Goal: Information Seeking & Learning: Understand process/instructions

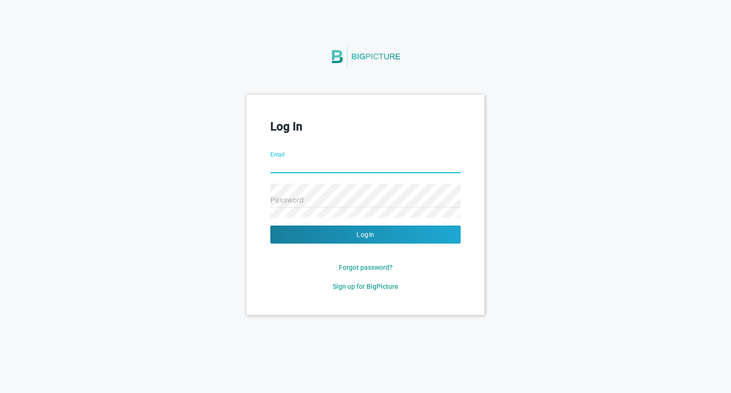
click at [348, 161] on input "Email" at bounding box center [365, 166] width 190 height 34
type input "j"
type input "[EMAIL_ADDRESS][DOMAIN_NAME]"
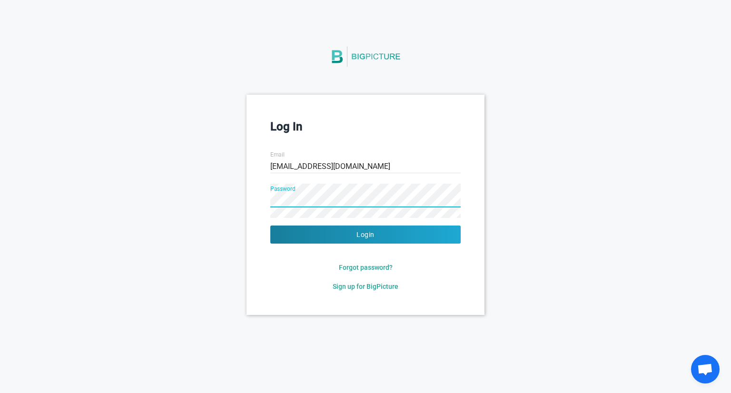
click at [270, 226] on button "Login" at bounding box center [365, 235] width 190 height 18
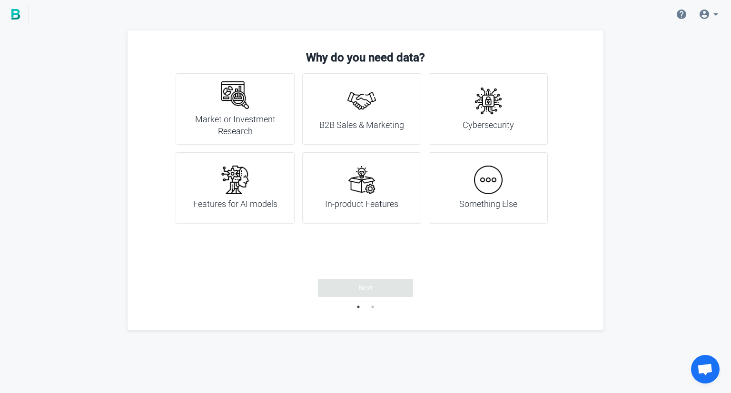
click at [508, 188] on div "Something Else" at bounding box center [488, 188] width 58 height 45
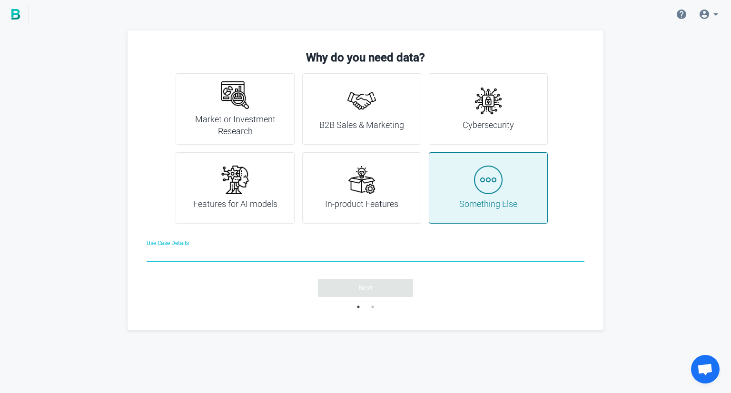
click at [247, 259] on input "Use Case Details" at bounding box center [366, 255] width 438 height 34
type input "company"
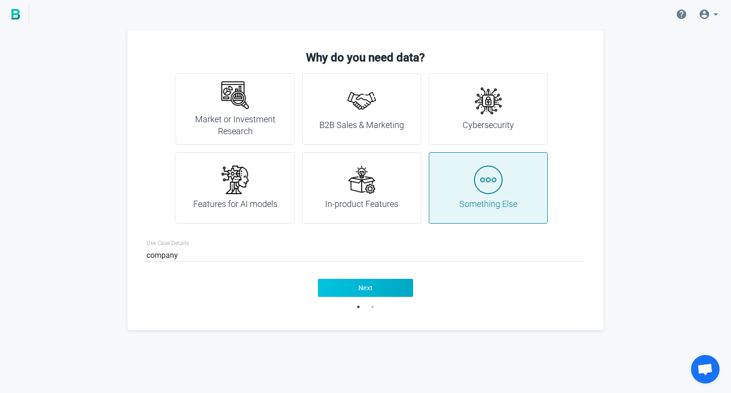
click at [339, 289] on button "Next" at bounding box center [365, 288] width 95 height 18
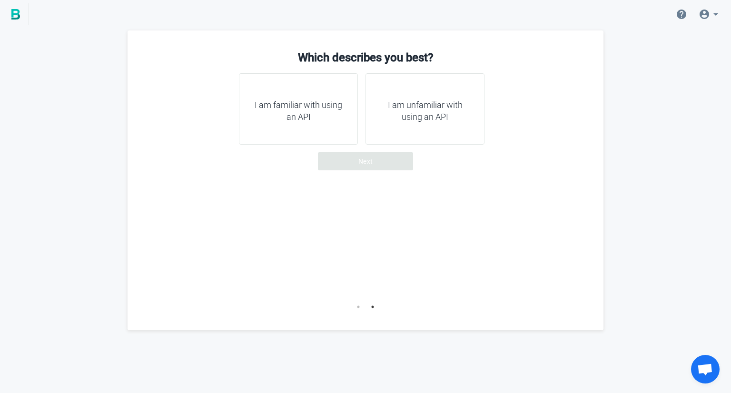
click at [311, 113] on h4 "I am familiar with using an API" at bounding box center [298, 111] width 95 height 24
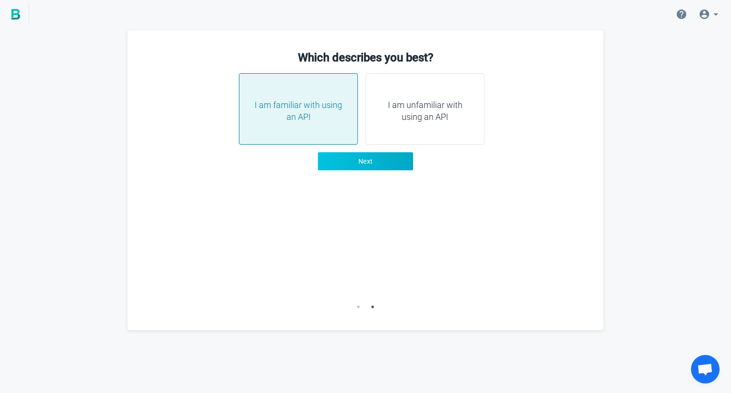
click at [378, 157] on button "Next" at bounding box center [365, 161] width 95 height 18
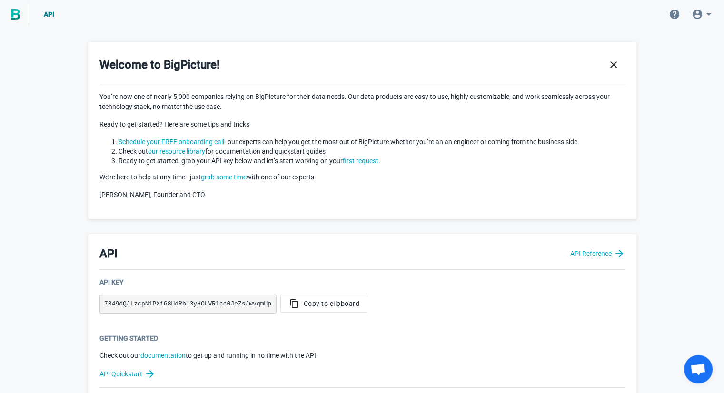
click at [382, 214] on div "Welcome to BigPicture! You’re now one of nearly 5,000 companies relying on BigP…" at bounding box center [362, 130] width 548 height 177
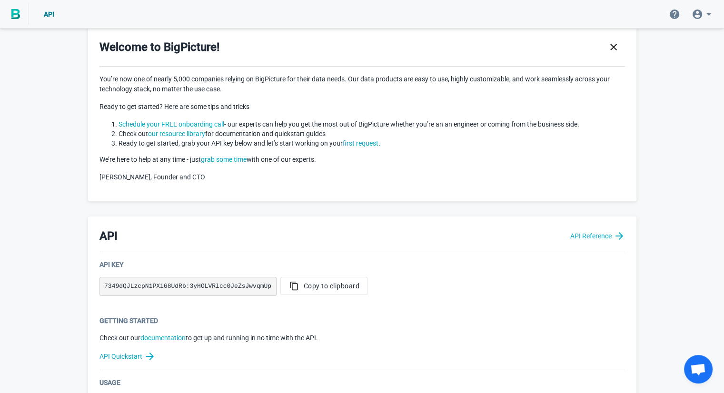
scroll to position [19, 0]
click at [367, 138] on link "first request" at bounding box center [361, 142] width 36 height 8
click at [362, 143] on link "first request" at bounding box center [361, 142] width 36 height 8
click at [435, 175] on p "[PERSON_NAME], Founder and CTO" at bounding box center [363, 176] width 526 height 10
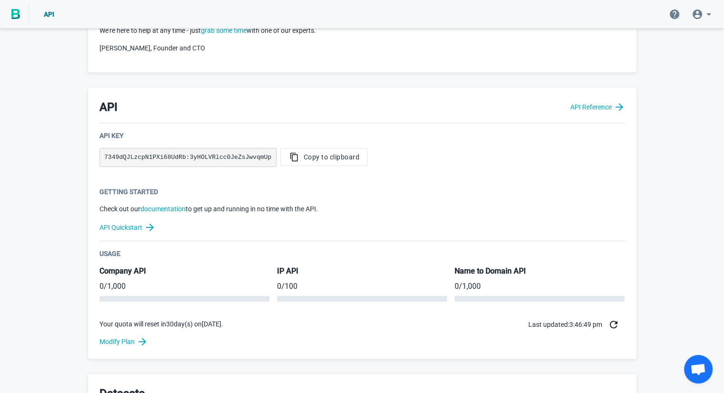
scroll to position [152, 0]
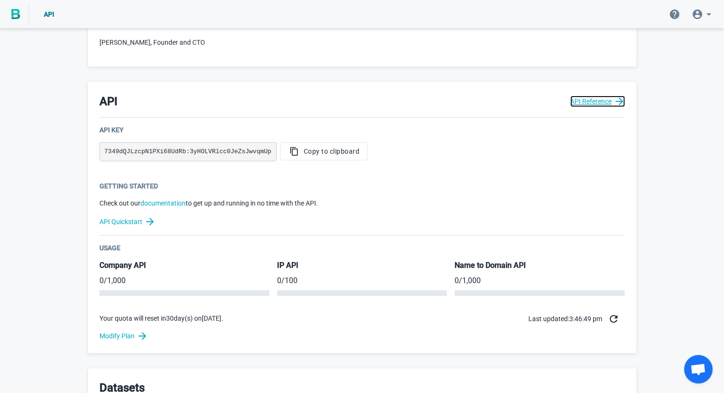
click at [599, 104] on link "API Reference" at bounding box center [597, 101] width 55 height 11
click at [202, 147] on pre "7349dQJLzcpN1PXi68UdRb:3yHOLVRlcc0JeZsJwvqmUp" at bounding box center [188, 151] width 177 height 19
copy pre "7349dQJLzcpN1PXi68UdRb:3yHOLVRlcc0JeZsJwvqmUp"
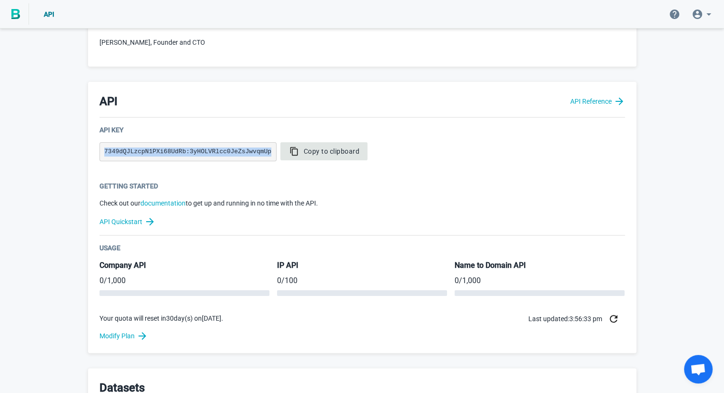
click at [311, 142] on button "Copy to clipboard" at bounding box center [324, 151] width 88 height 18
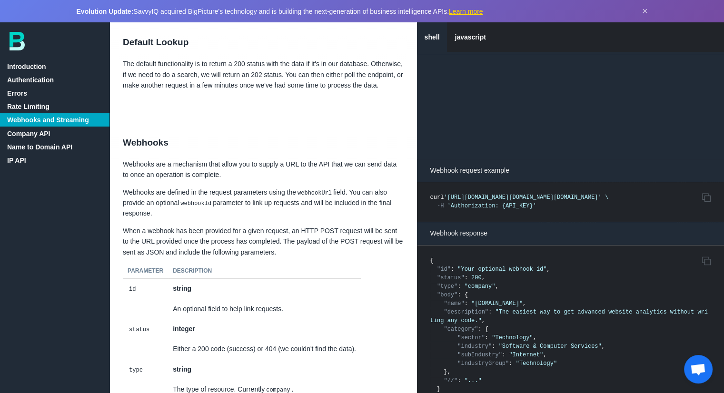
scroll to position [1181, 0]
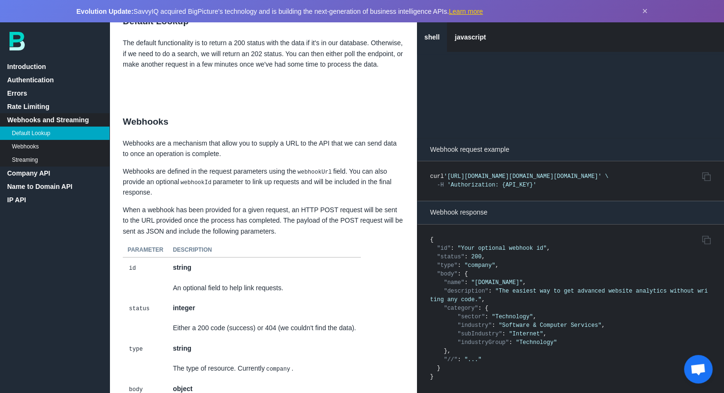
click at [38, 168] on link "Company API" at bounding box center [55, 173] width 110 height 13
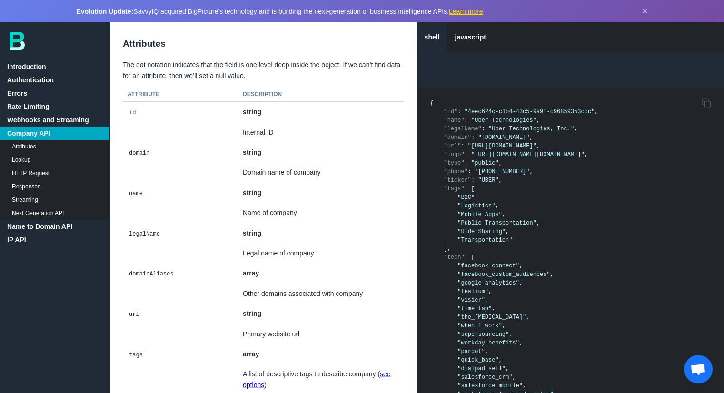
scroll to position [2009, 0]
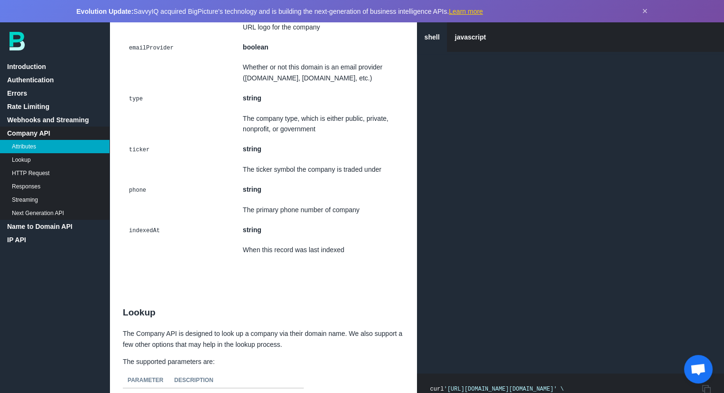
scroll to position [3990, 0]
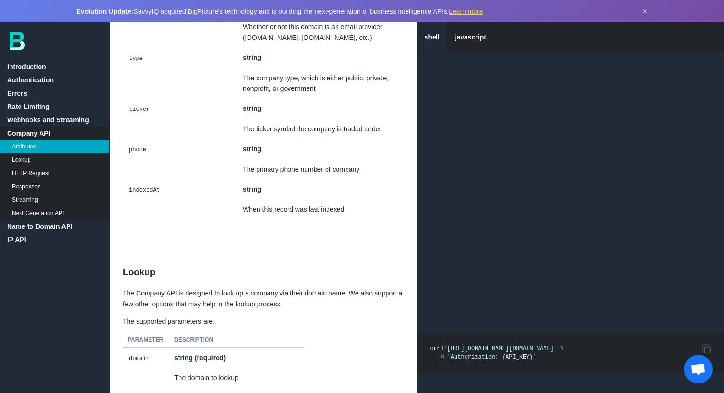
click at [30, 160] on link "Lookup" at bounding box center [55, 159] width 110 height 13
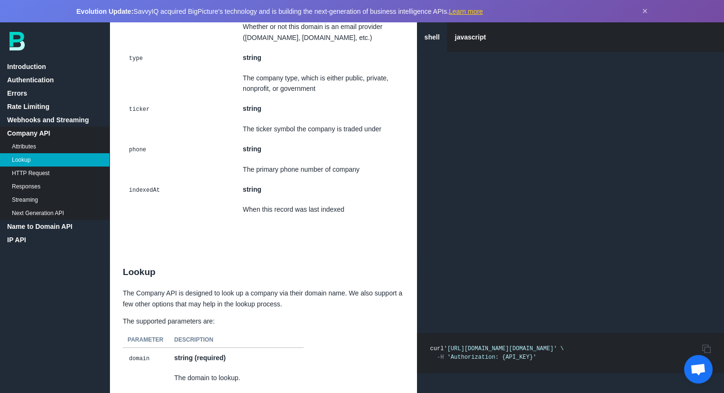
scroll to position [4258, 0]
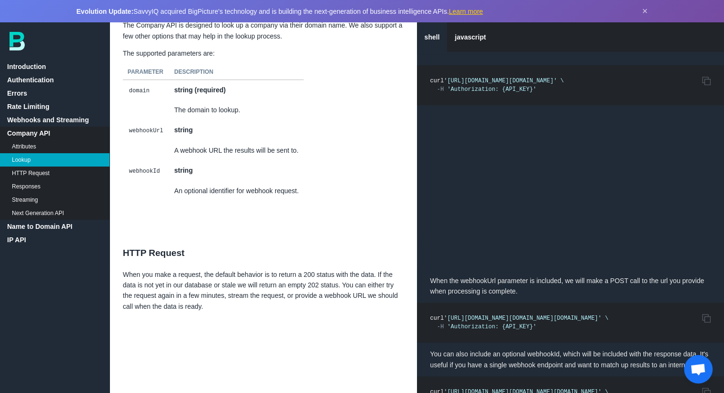
click at [476, 84] on span "'https://company.bigpicture.io/v1/companies/find?domain=uber.com'" at bounding box center [500, 81] width 113 height 7
drag, startPoint x: 449, startPoint y: 91, endPoint x: 455, endPoint y: 95, distance: 7.0
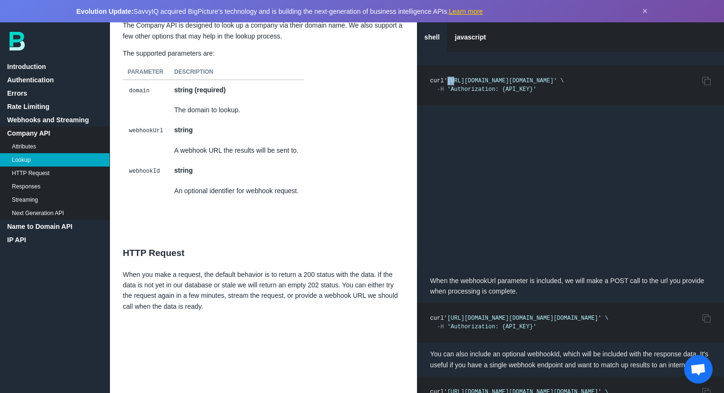
click at [455, 84] on span "'https://company.bigpicture.io/v1/companies/find?domain=uber.com'" at bounding box center [500, 81] width 113 height 7
drag, startPoint x: 446, startPoint y: 95, endPoint x: 540, endPoint y: 117, distance: 97.2
click at [540, 105] on pre "Copy to Clipboard curl 'https://company.bigpicture.io/v1/companies/find?domain=…" at bounding box center [571, 85] width 308 height 40
copy code "'https://company.bigpicture.io/v1/companies/find?domain=uber.com' \ -H 'Authori…"
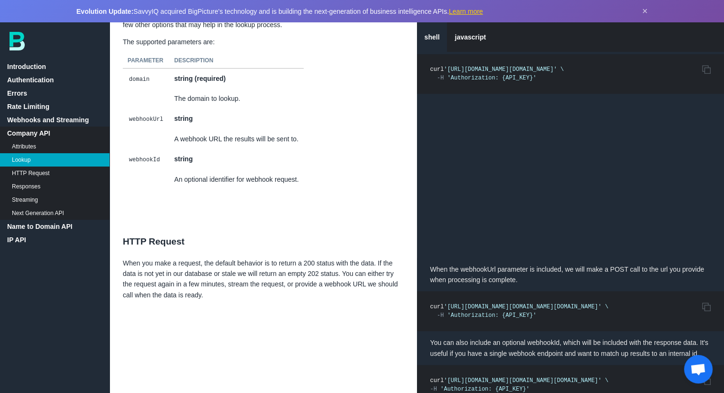
scroll to position [4239, 0]
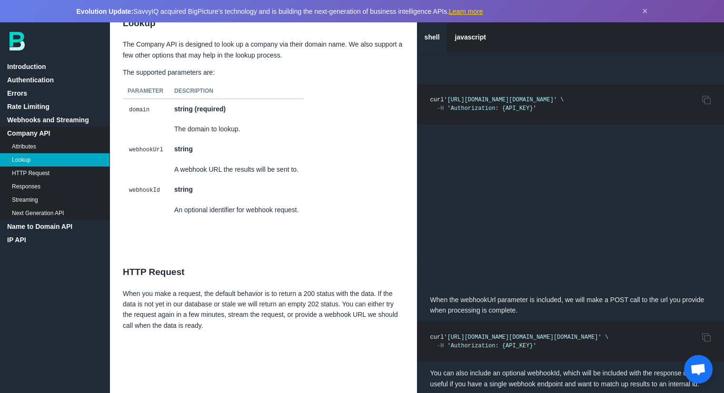
click at [274, 289] on h2 "HTTP Request" at bounding box center [264, 272] width 308 height 32
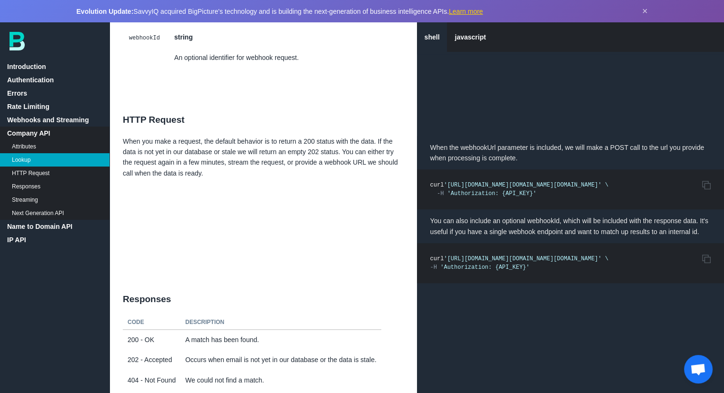
scroll to position [4410, 0]
